Goal: Find contact information: Find contact information

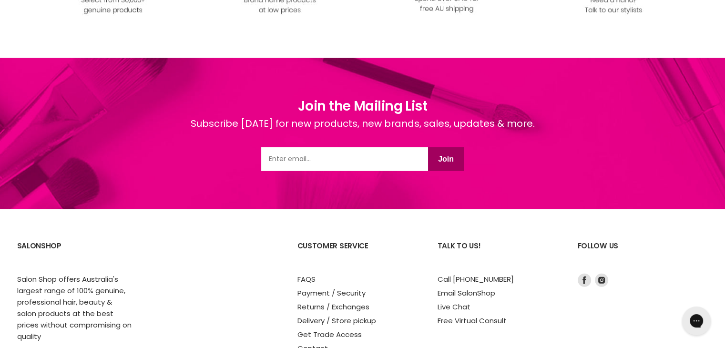
scroll to position [2515, 0]
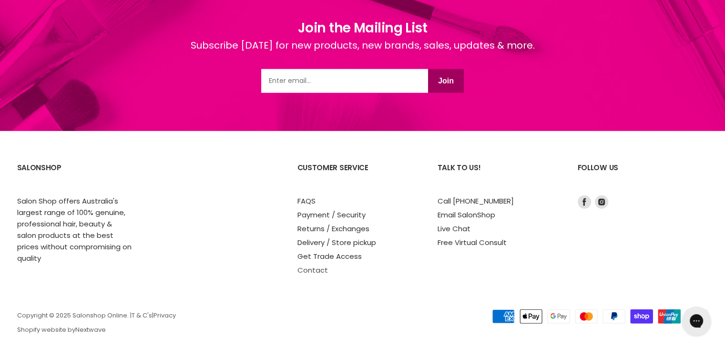
click at [308, 265] on link "Contact" at bounding box center [312, 270] width 30 height 10
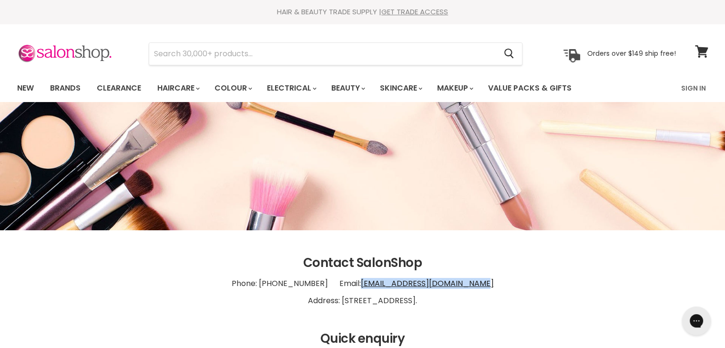
drag, startPoint x: 477, startPoint y: 284, endPoint x: 361, endPoint y: 288, distance: 115.8
click at [361, 288] on p "Phone: [PHONE_NUMBER] Email: [EMAIL_ADDRESS][DOMAIN_NAME] Address: [STREET_ADDR…" at bounding box center [362, 292] width 691 height 44
copy link "[EMAIL_ADDRESS][DOMAIN_NAME]"
